Goal: Task Accomplishment & Management: Complete application form

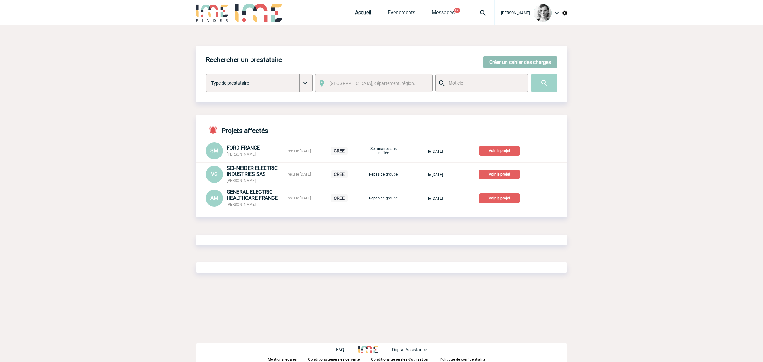
click at [537, 58] on button "Créer un cahier des charges" at bounding box center [520, 62] width 74 height 12
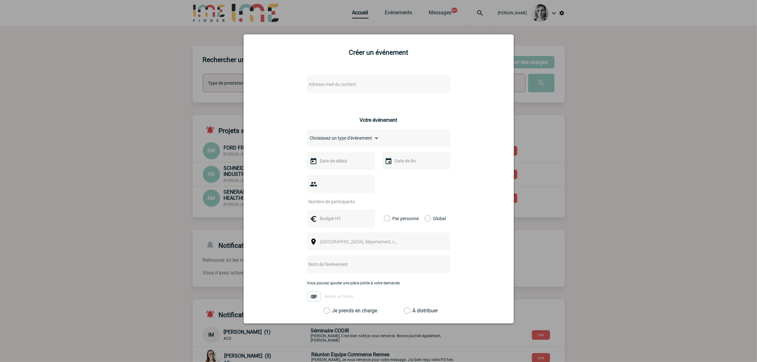
click at [321, 82] on span "Adresse mail du contact" at bounding box center [332, 84] width 47 height 5
type input "[EMAIL_ADDRESS][DOMAIN_NAME]"
select select "112564"
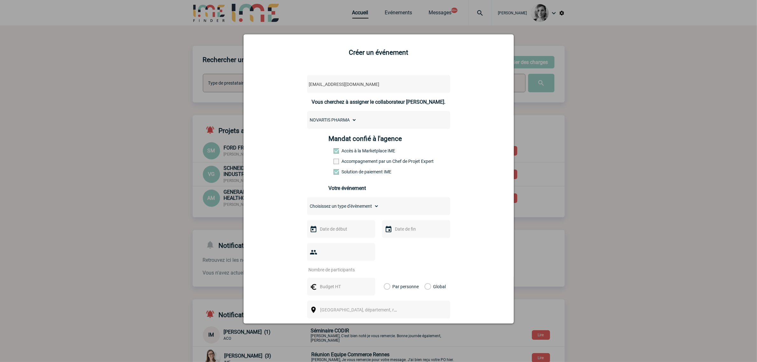
click at [341, 163] on label "Accompagnement par un Chef de Projet Expert" at bounding box center [348, 161] width 28 height 5
click at [0, 0] on input "Accompagnement par un Chef de Projet Expert" at bounding box center [0, 0] width 0 height 0
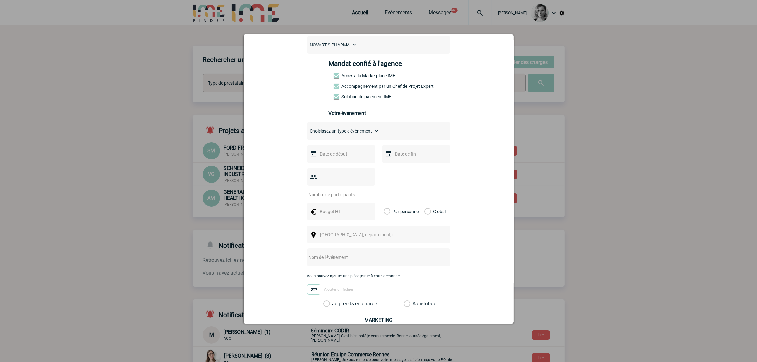
scroll to position [80, 0]
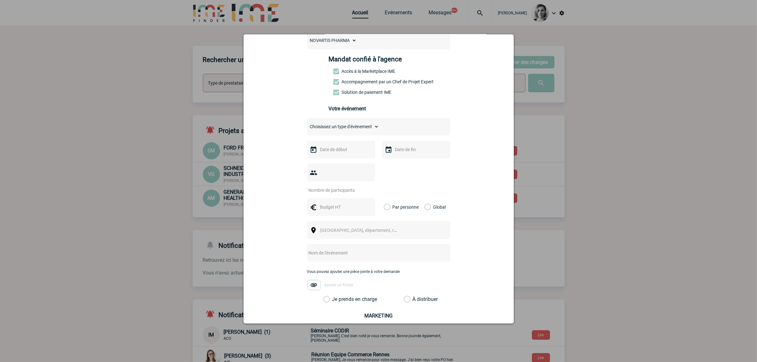
click at [322, 151] on input "text" at bounding box center [341, 149] width 44 height 8
click at [401, 165] on link "Suivant" at bounding box center [398, 161] width 10 height 10
click at [333, 198] on link "7" at bounding box center [335, 198] width 12 height 11
type input "[DATE]"
click at [343, 132] on div "Choisissez un type d'évènement Séminaire avec nuitée Séminaire sans nuitée Repa…" at bounding box center [378, 127] width 143 height 18
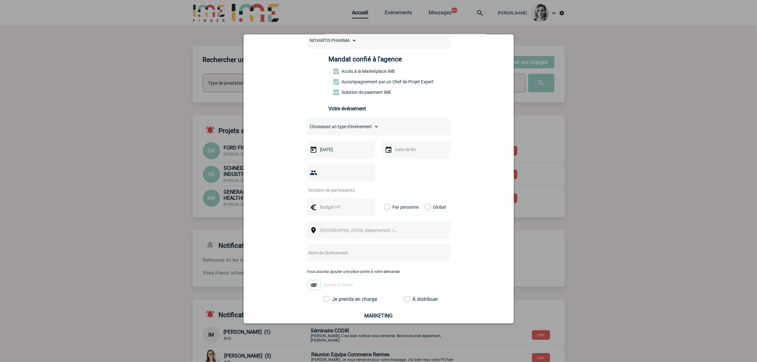
click at [344, 129] on select "Choisissez un type d'évènement Séminaire avec nuitée Séminaire sans nuitée Repa…" at bounding box center [343, 126] width 72 height 9
select select "3"
click at [307, 122] on select "Choisissez un type d'évènement Séminaire avec nuitée Séminaire sans nuitée Repa…" at bounding box center [343, 126] width 72 height 9
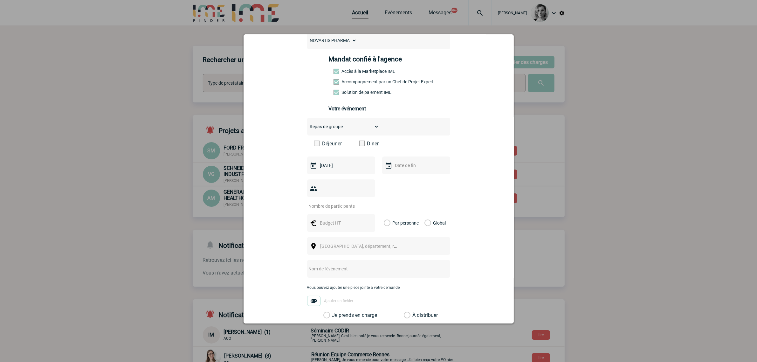
click at [333, 143] on label "Déjeuner" at bounding box center [332, 144] width 37 height 6
click at [0, 0] on input "Déjeuner" at bounding box center [0, 0] width 0 height 0
click at [335, 222] on input "text" at bounding box center [341, 223] width 44 height 8
type input "16"
drag, startPoint x: 454, startPoint y: 174, endPoint x: 441, endPoint y: 189, distance: 19.6
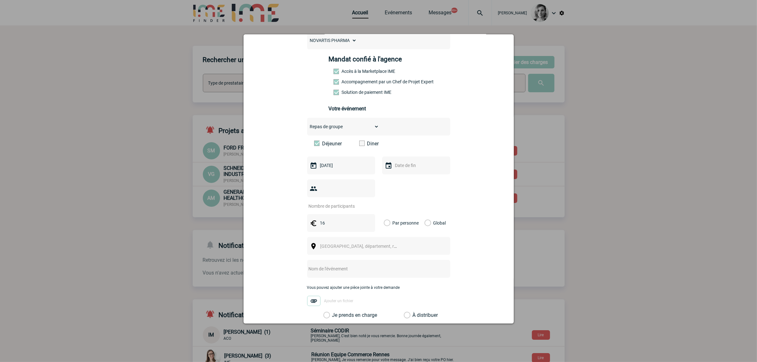
click at [454, 174] on div "[EMAIL_ADDRESS][DOMAIN_NAME] [DOMAIN_NAME][EMAIL_ADDRESS][DOMAIN_NAME] Vous che…" at bounding box center [379, 196] width 254 height 412
drag, startPoint x: 328, startPoint y: 192, endPoint x: 331, endPoint y: 199, distance: 6.9
click at [329, 193] on div at bounding box center [341, 188] width 68 height 18
click at [331, 209] on input "number" at bounding box center [337, 206] width 60 height 8
type input "640"
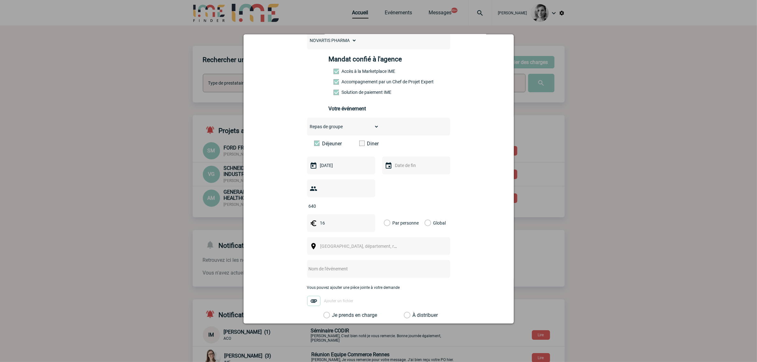
drag, startPoint x: 326, startPoint y: 220, endPoint x: 316, endPoint y: 220, distance: 9.9
click at [319, 220] on input "16" at bounding box center [341, 223] width 44 height 8
type input "640"
drag, startPoint x: 316, startPoint y: 208, endPoint x: 266, endPoint y: 206, distance: 50.6
click at [266, 206] on div "[EMAIL_ADDRESS][DOMAIN_NAME] [DOMAIN_NAME][EMAIL_ADDRESS][DOMAIN_NAME] Vous che…" at bounding box center [379, 196] width 254 height 412
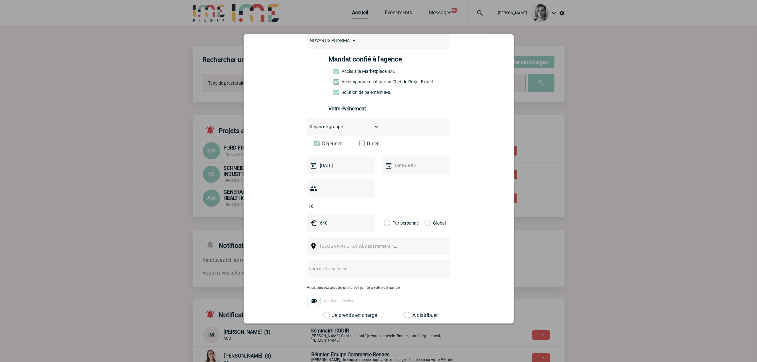
type input "16"
click at [428, 223] on div "Global" at bounding box center [434, 223] width 21 height 18
click at [425, 223] on label "Global" at bounding box center [427, 223] width 4 height 18
click at [0, 0] on input "Global" at bounding box center [0, 0] width 0 height 0
click at [348, 247] on span "[GEOGRAPHIC_DATA], département, région..." at bounding box center [365, 246] width 88 height 5
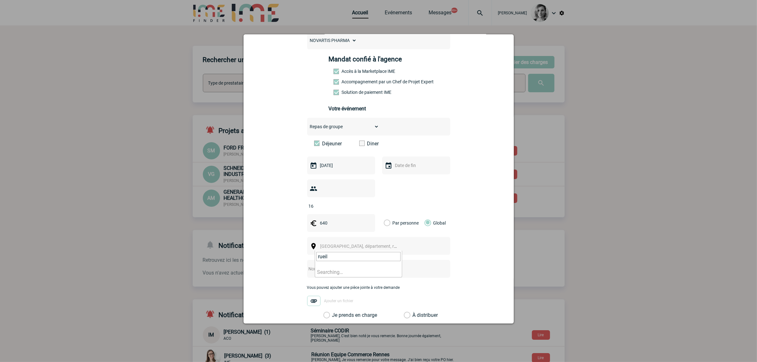
type input "rueil"
select select "54"
click at [343, 270] on input "text" at bounding box center [370, 269] width 126 height 8
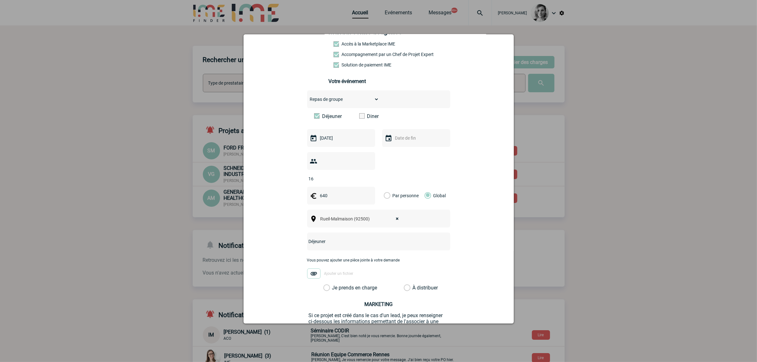
scroll to position [159, 0]
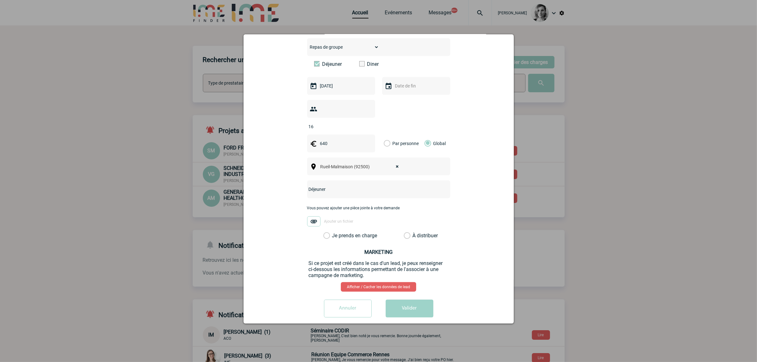
type input "Déjeuner"
click at [334, 236] on label "Je prends en charge" at bounding box center [328, 235] width 11 height 6
click at [0, 0] on input "Je prends en charge" at bounding box center [0, 0] width 0 height 0
click at [418, 302] on button "Valider" at bounding box center [410, 309] width 48 height 18
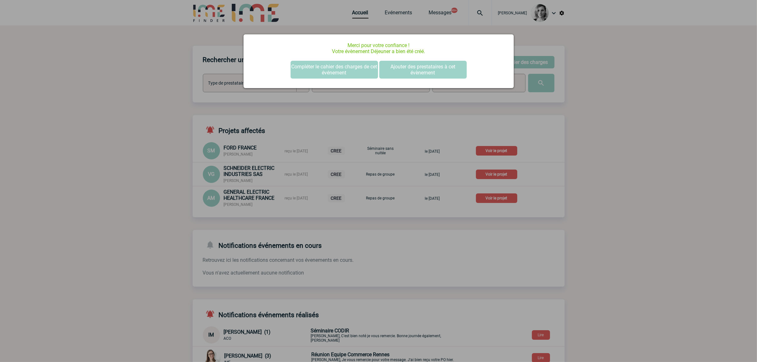
scroll to position [0, 0]
click at [350, 71] on button "Compléter le cahier des charges de cet événement" at bounding box center [334, 70] width 87 height 18
click at [349, 70] on button "Compléter le cahier des charges de cet événement" at bounding box center [334, 70] width 87 height 18
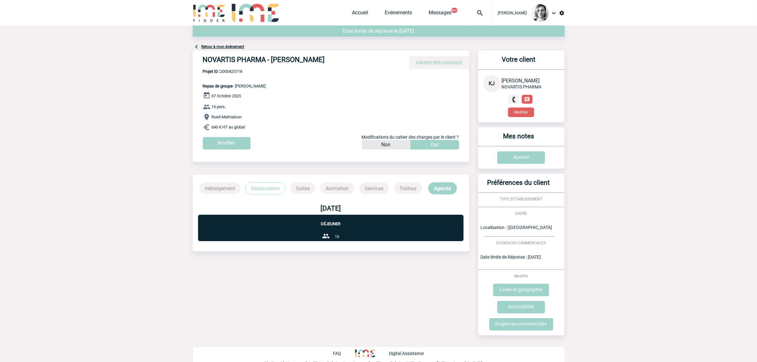
click at [243, 67] on div "NOVARTIS PHARMA - [PERSON_NAME] CAHIER DES CHARGES" at bounding box center [331, 60] width 277 height 18
click at [238, 73] on span "Projet ID : 2000425718" at bounding box center [234, 71] width 63 height 5
copy span "2000425718"
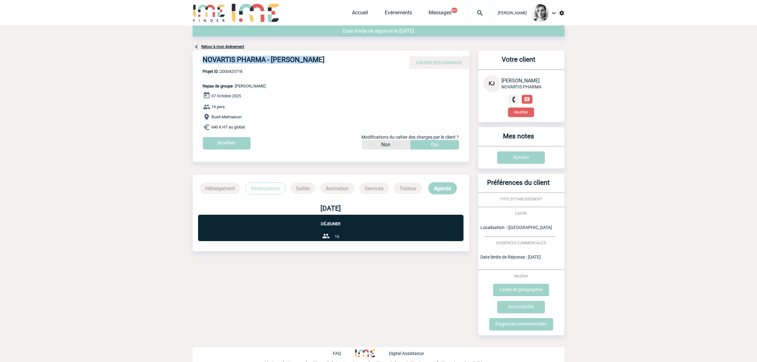
drag, startPoint x: 200, startPoint y: 59, endPoint x: 337, endPoint y: 57, distance: 137.4
click at [337, 57] on div "NOVARTIS PHARMA - [PERSON_NAME] CAHIER DES CHARGES" at bounding box center [331, 60] width 277 height 18
copy h4 "NOVARTIS PHARMA - [PERSON_NAME]"
drag, startPoint x: 149, startPoint y: 155, endPoint x: 202, endPoint y: 360, distance: 211.7
click at [149, 155] on body "[PERSON_NAME] Accueil Evénements" at bounding box center [378, 183] width 757 height 366
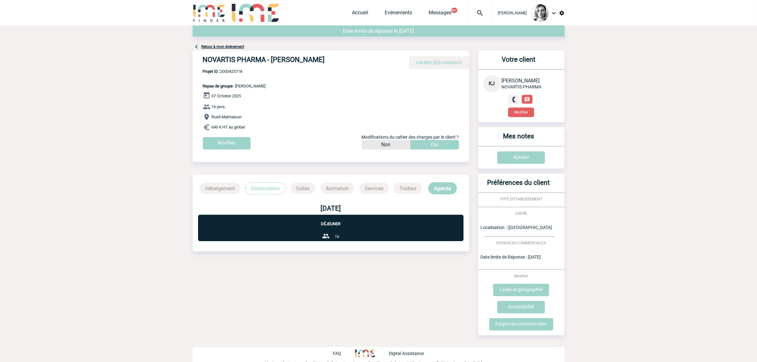
click at [236, 69] on span "Projet ID : 2000425718" at bounding box center [234, 71] width 63 height 5
copy span "2000425718"
click at [152, 94] on body "[PERSON_NAME] Accueil Evénements" at bounding box center [378, 183] width 757 height 366
click at [238, 71] on span "Projet ID : 2000425718" at bounding box center [234, 71] width 63 height 5
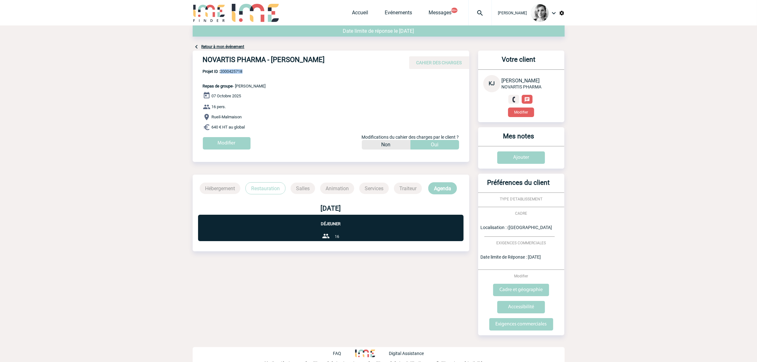
click at [238, 71] on span "Projet ID : 2000425718" at bounding box center [234, 71] width 63 height 5
copy span "2000425718"
